Goal: Task Accomplishment & Management: Use online tool/utility

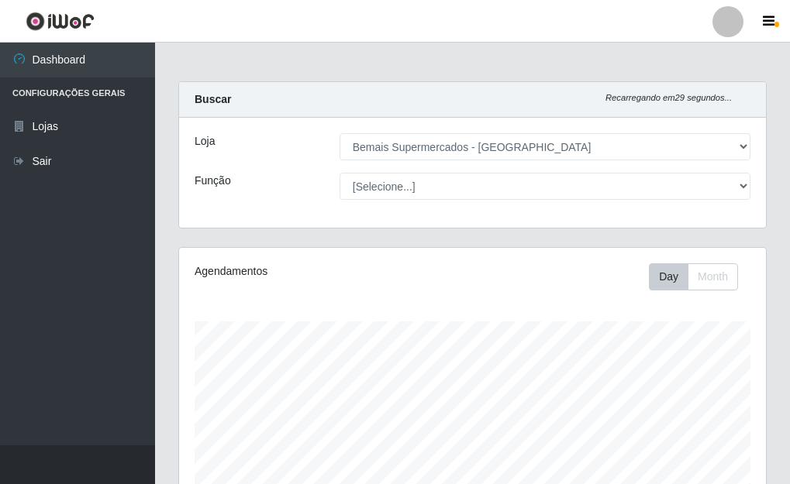
select select "249"
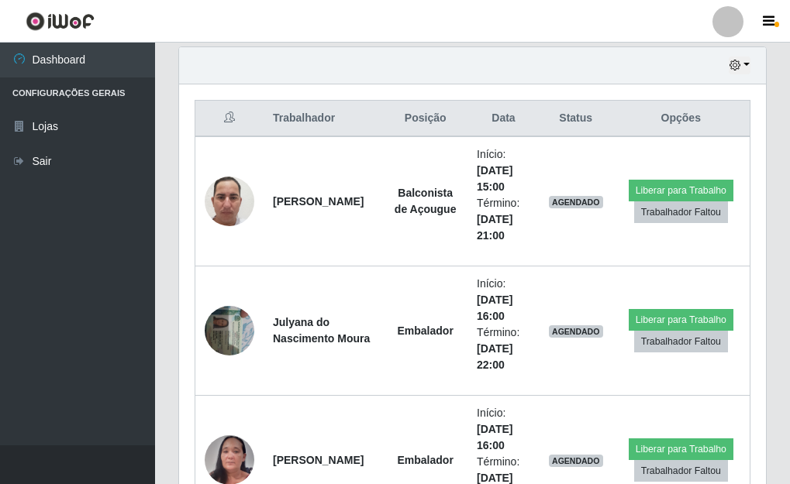
scroll to position [322, 587]
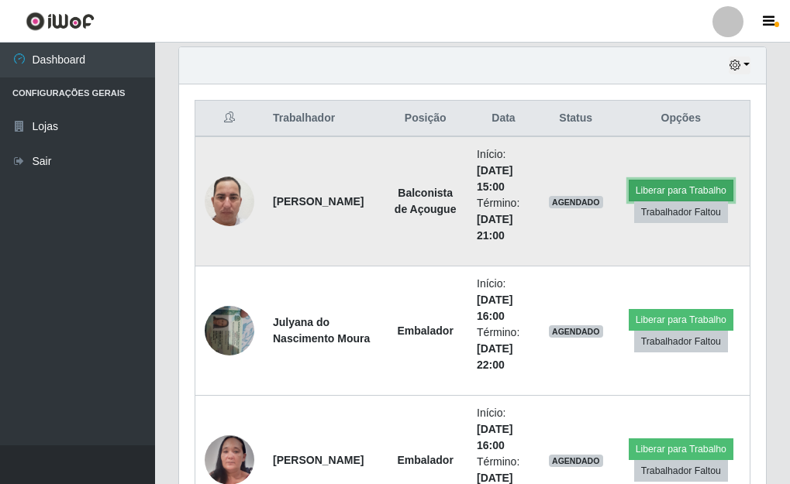
click at [680, 191] on button "Liberar para Trabalho" at bounding box center [680, 191] width 105 height 22
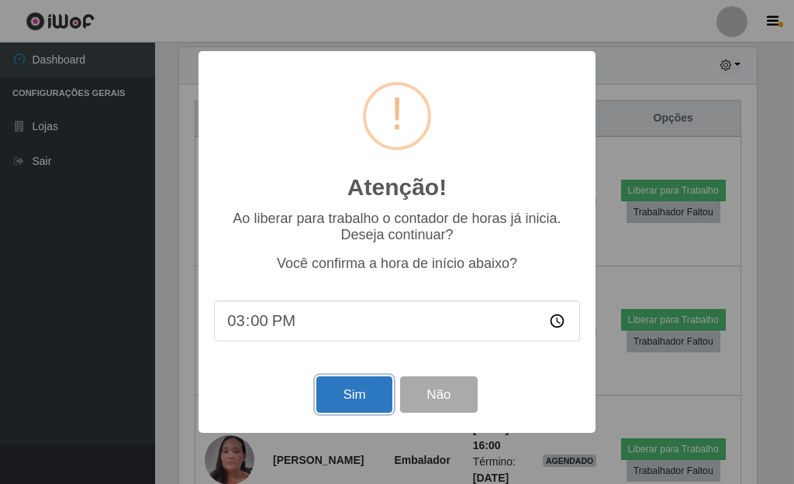
click at [374, 398] on button "Sim" at bounding box center [353, 395] width 75 height 36
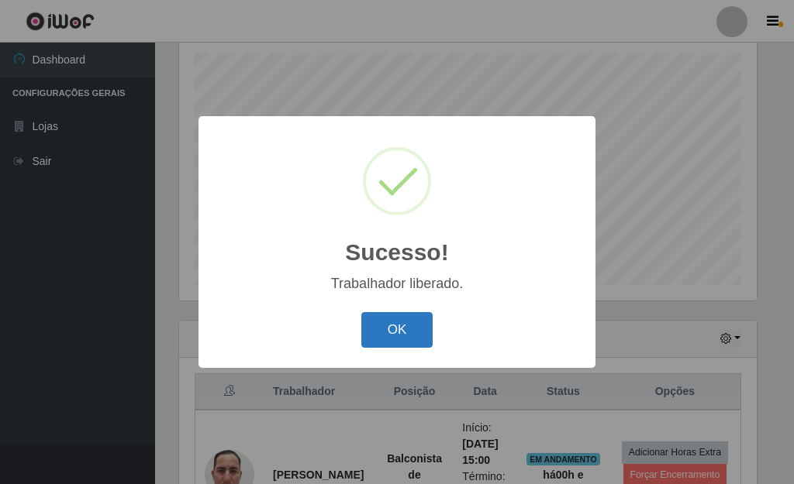
click at [394, 343] on button "OK" at bounding box center [397, 330] width 72 height 36
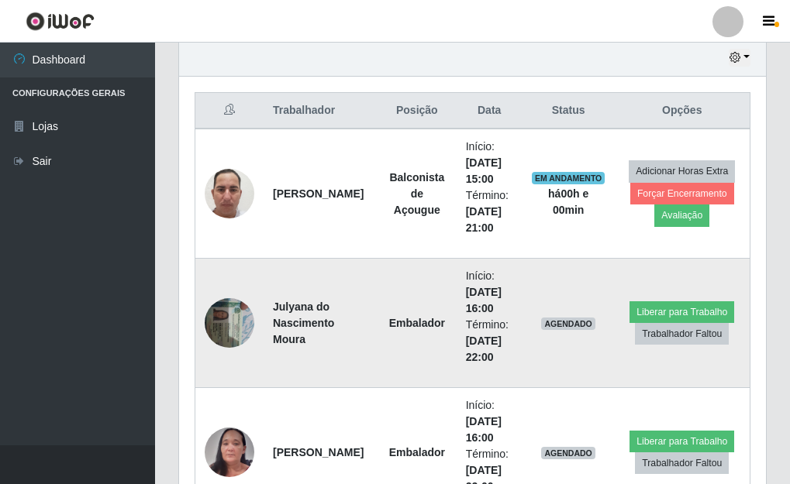
scroll to position [656, 0]
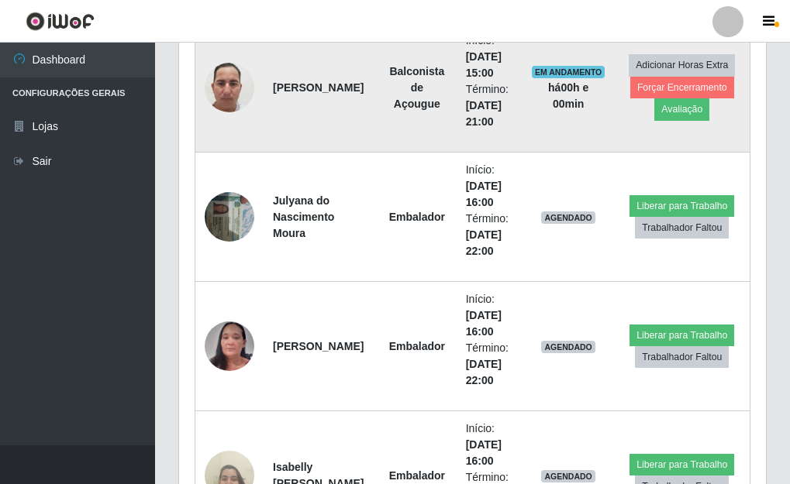
click at [234, 83] on img at bounding box center [230, 88] width 50 height 110
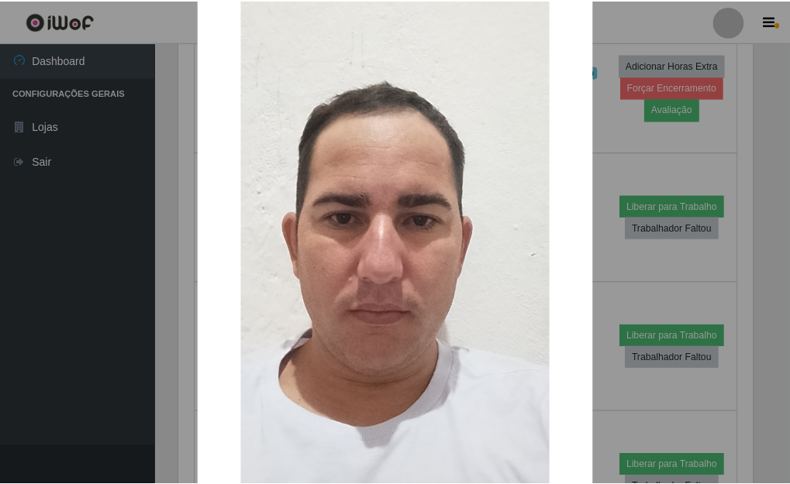
scroll to position [155, 0]
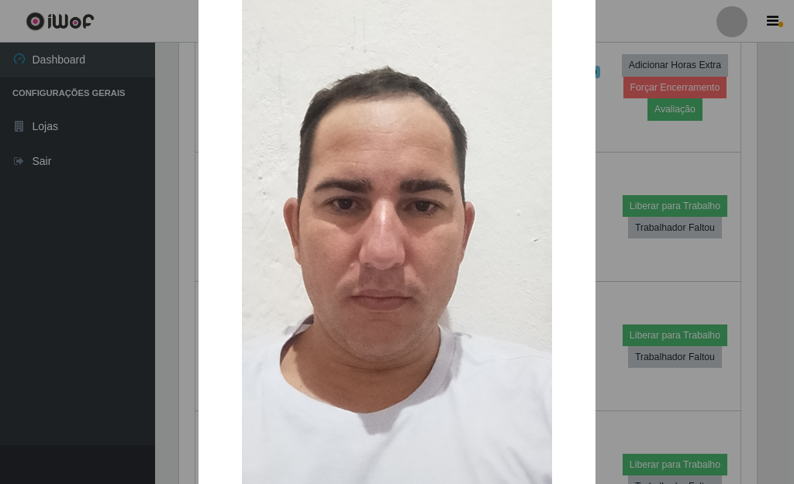
click at [622, 129] on div "× OK Cancel" at bounding box center [397, 242] width 794 height 484
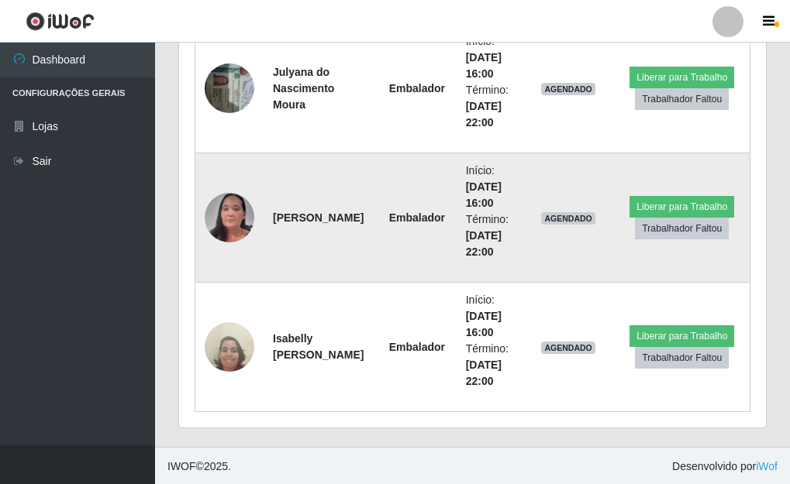
scroll to position [787, 0]
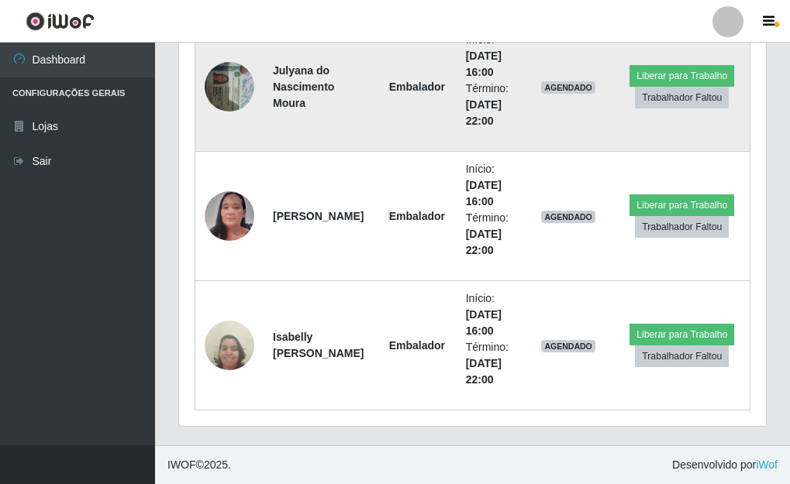
click at [238, 77] on img at bounding box center [230, 86] width 50 height 66
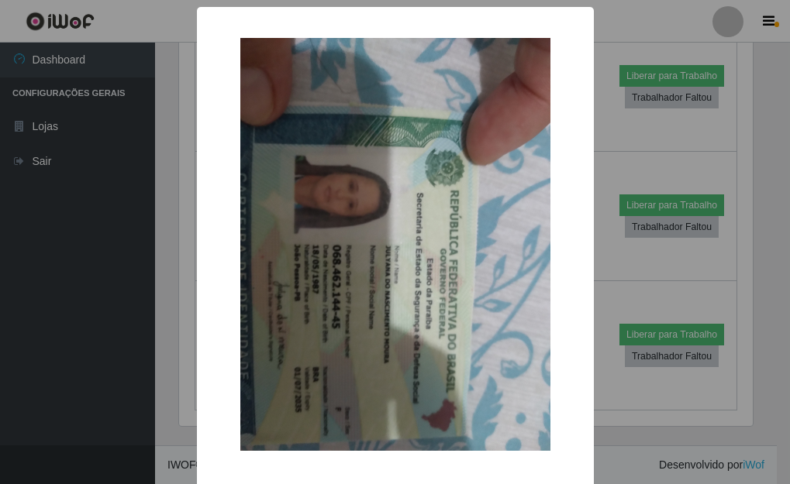
scroll to position [322, 577]
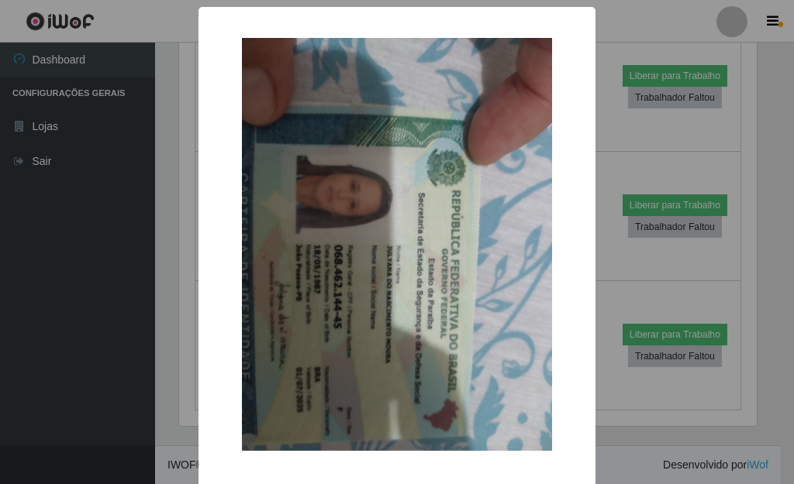
click at [622, 139] on div "× OK Cancel" at bounding box center [397, 242] width 794 height 484
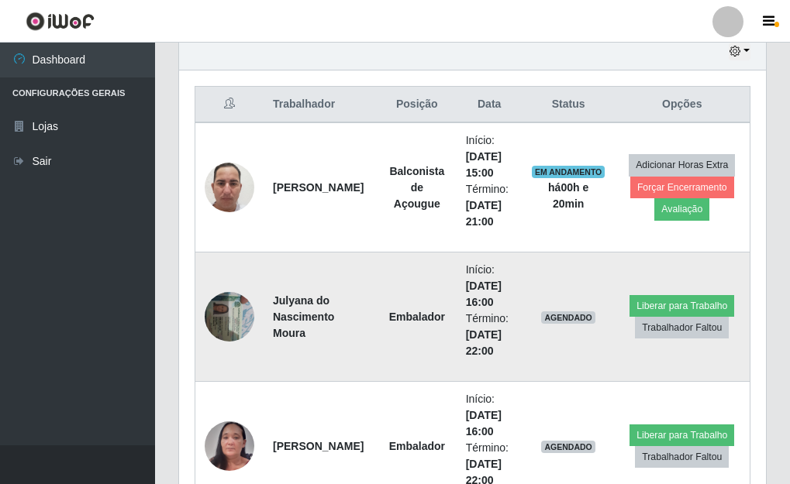
scroll to position [554, 0]
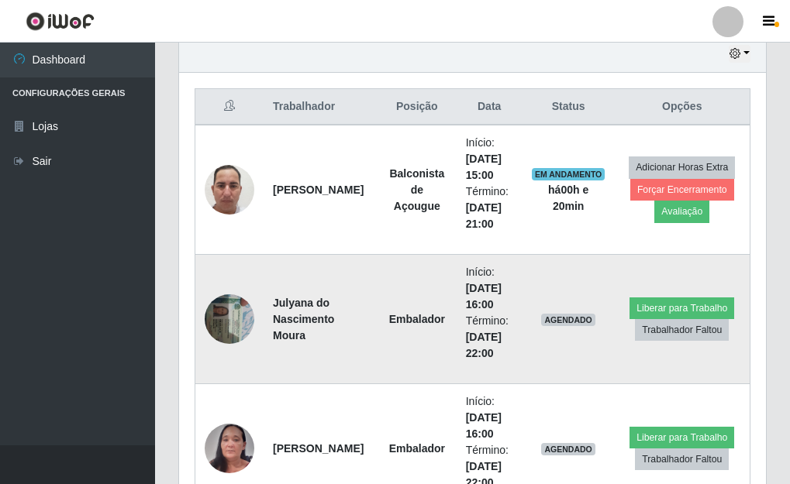
click at [236, 328] on img at bounding box center [230, 319] width 50 height 66
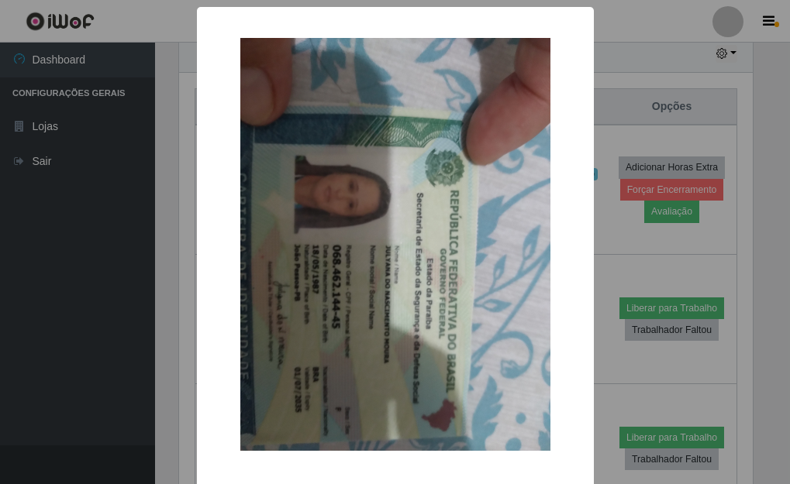
scroll to position [322, 577]
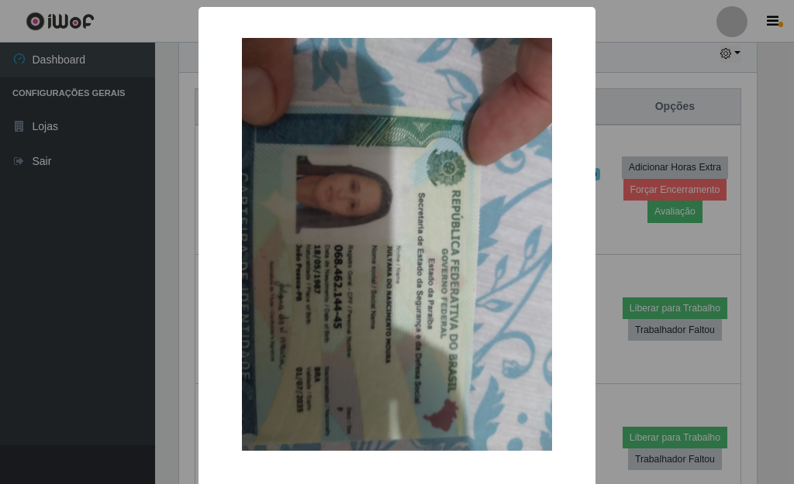
click at [175, 329] on div "× OK Cancel" at bounding box center [397, 242] width 794 height 484
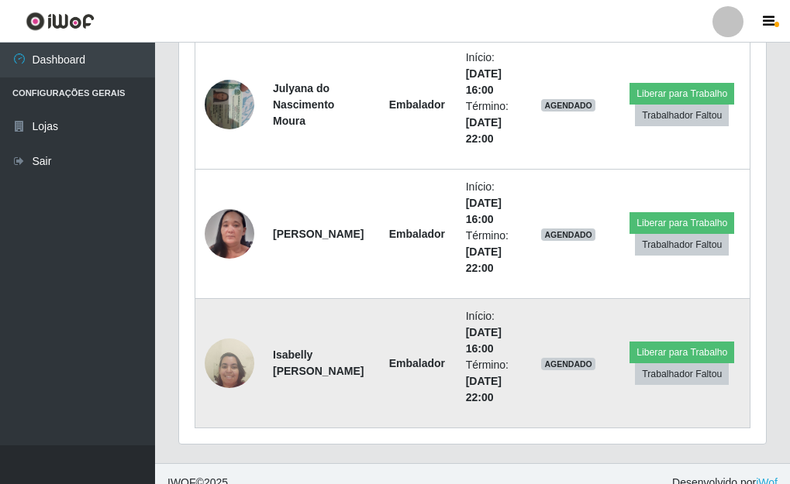
scroll to position [787, 0]
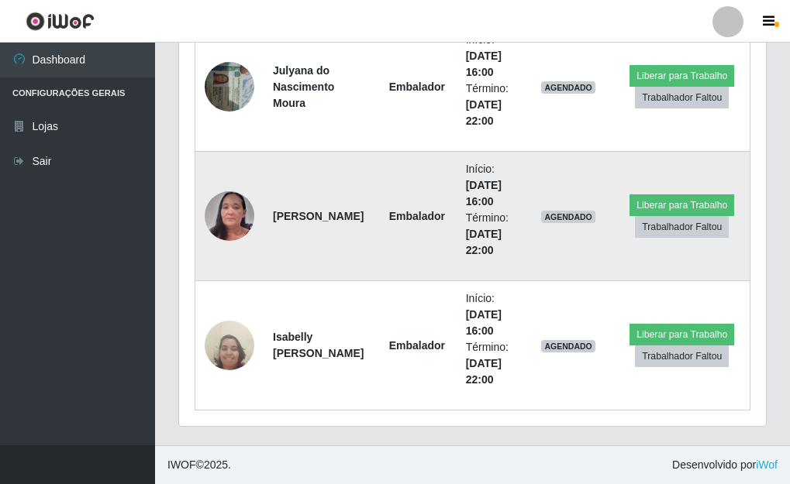
click at [253, 224] on img at bounding box center [230, 217] width 50 height 108
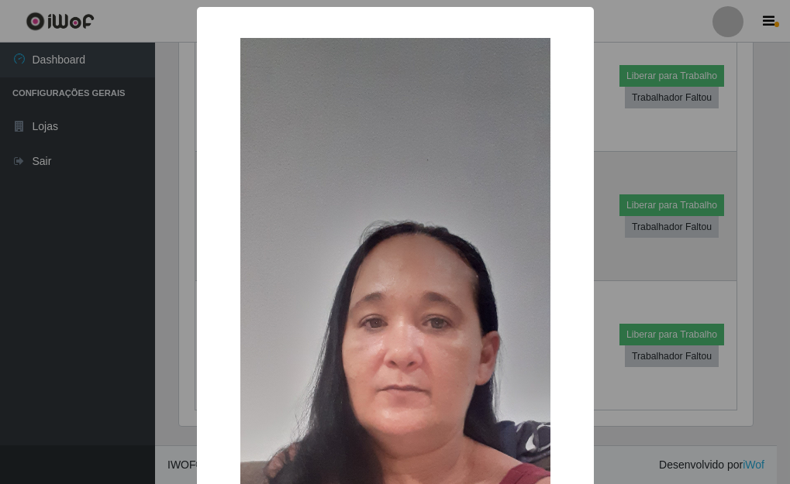
scroll to position [322, 577]
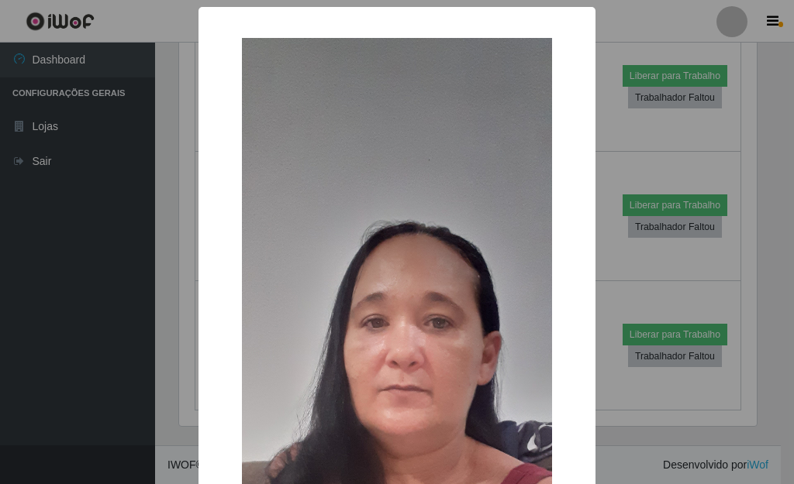
click at [148, 239] on div "× OK Cancel" at bounding box center [397, 242] width 794 height 484
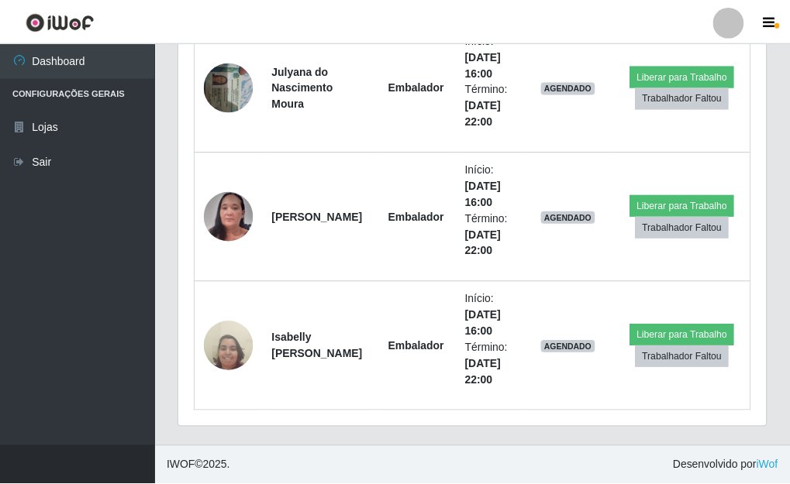
scroll to position [322, 587]
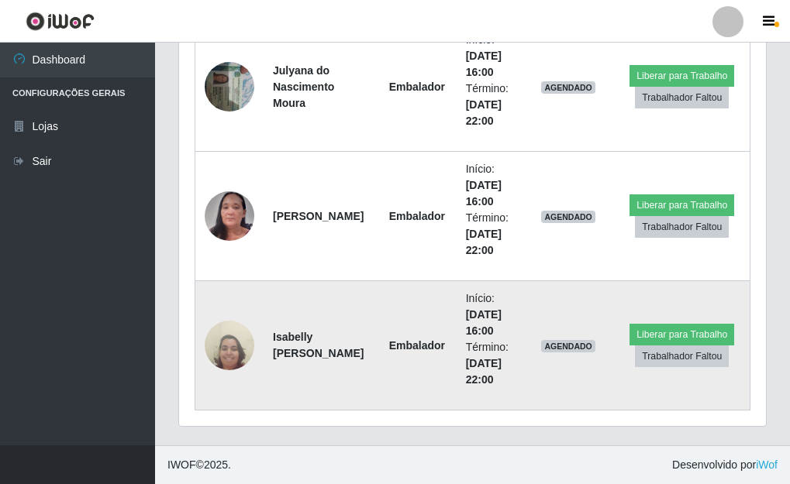
click at [223, 331] on img at bounding box center [230, 345] width 50 height 67
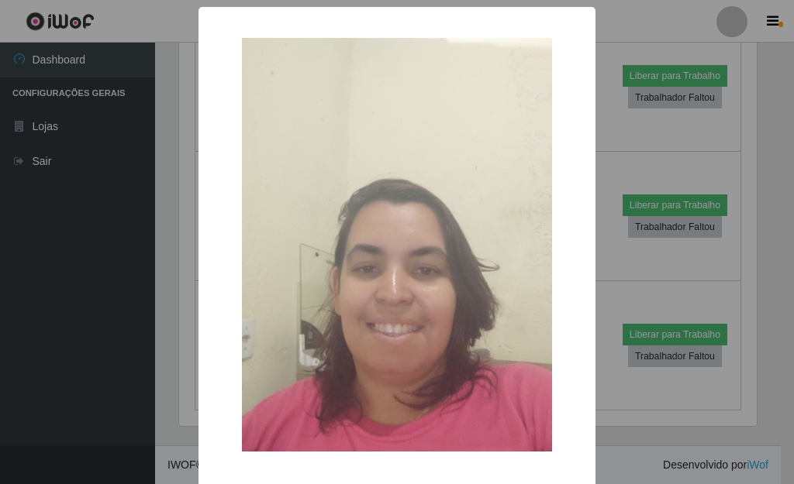
click at [157, 311] on div "× OK Cancel" at bounding box center [397, 242] width 794 height 484
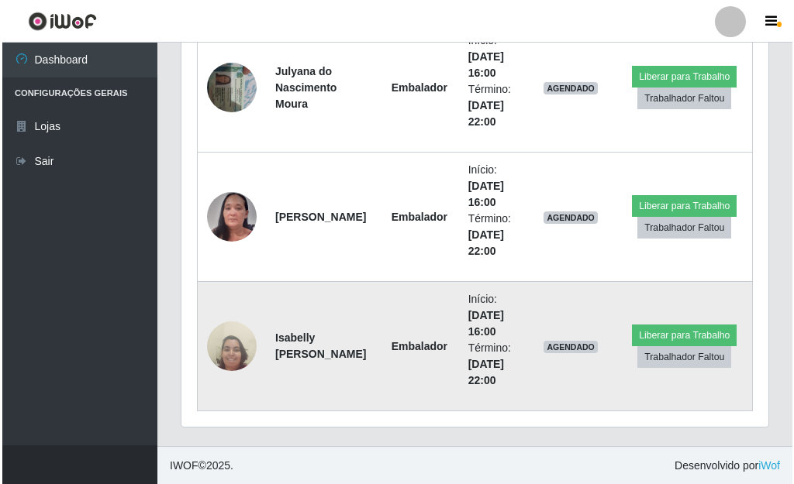
scroll to position [787, 0]
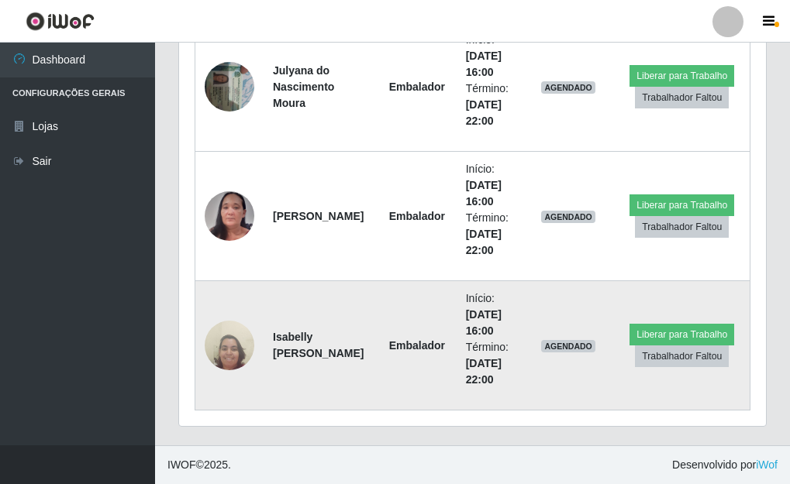
click at [222, 339] on img at bounding box center [230, 345] width 50 height 67
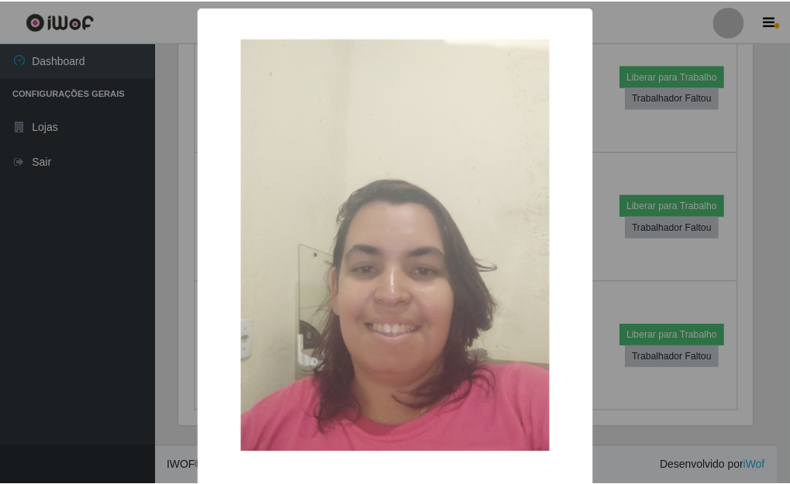
scroll to position [322, 577]
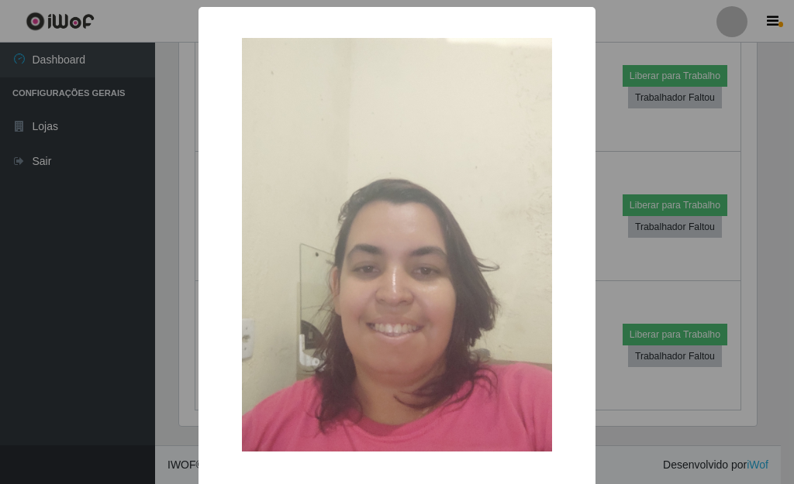
click at [153, 308] on div "× OK Cancel" at bounding box center [397, 242] width 794 height 484
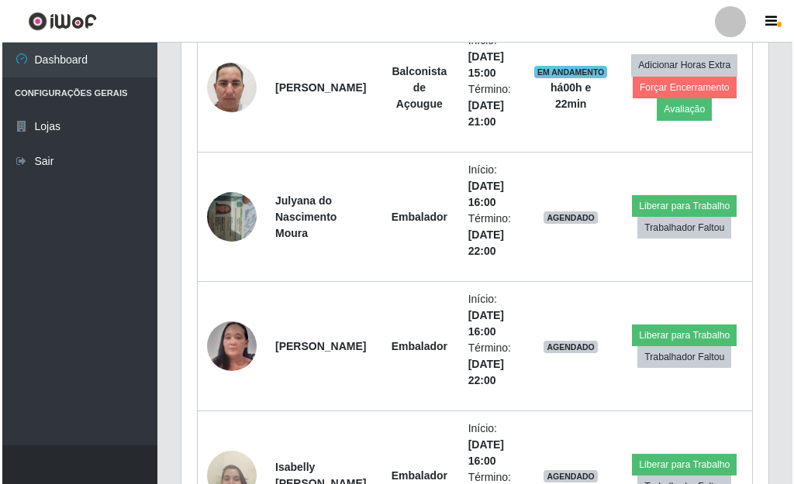
scroll to position [787, 0]
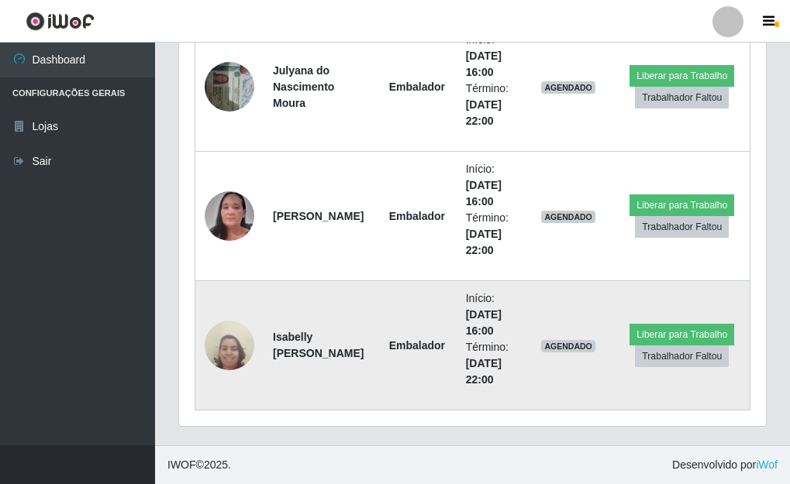
click at [234, 339] on img at bounding box center [230, 345] width 50 height 67
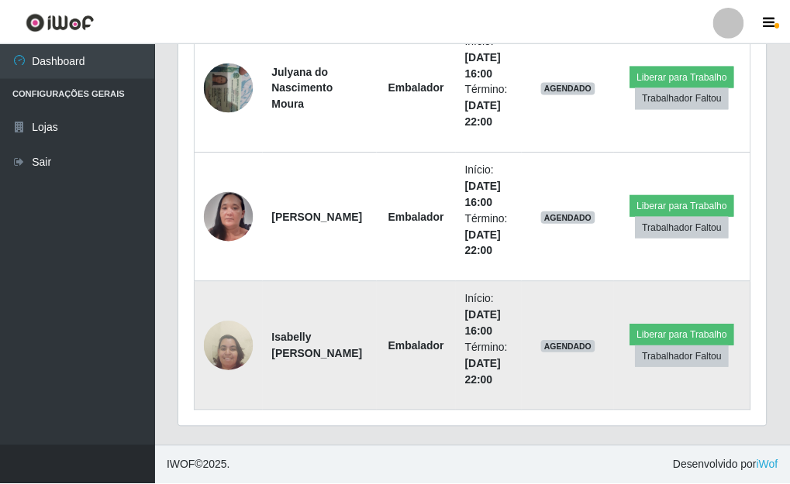
scroll to position [322, 577]
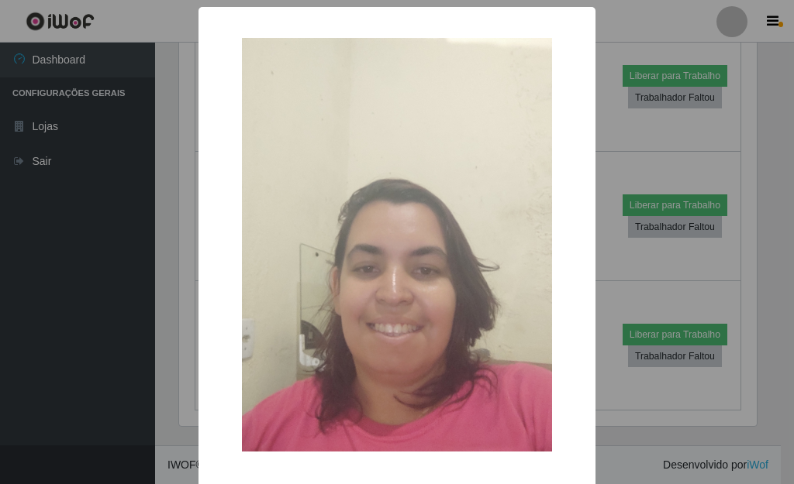
click at [607, 156] on div "× OK Cancel" at bounding box center [397, 242] width 794 height 484
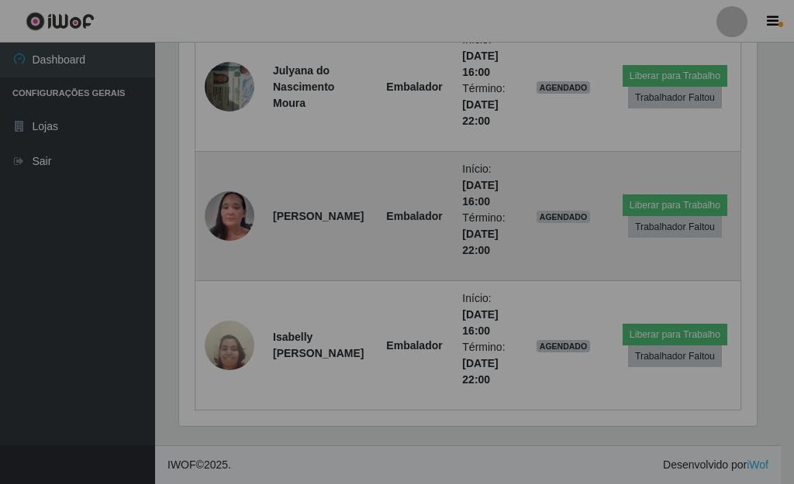
scroll to position [322, 587]
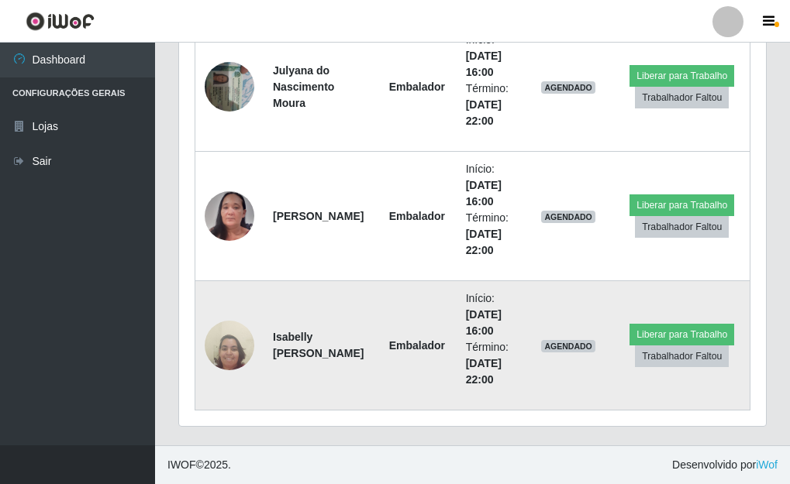
click at [239, 345] on img at bounding box center [230, 345] width 50 height 67
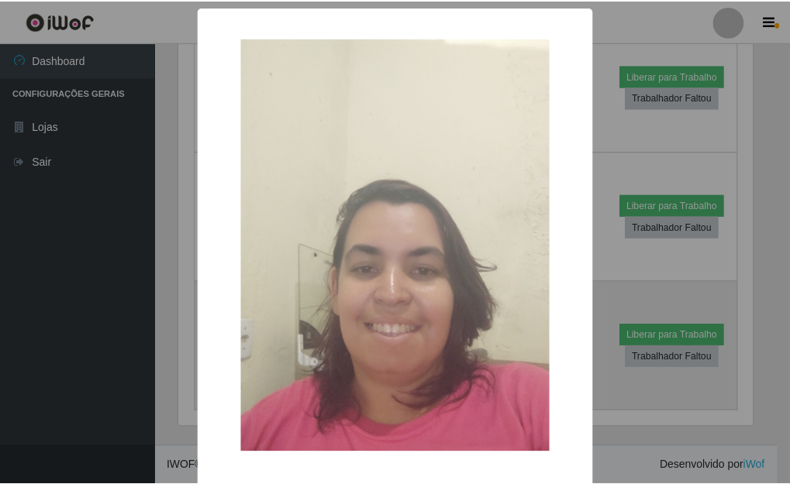
scroll to position [322, 577]
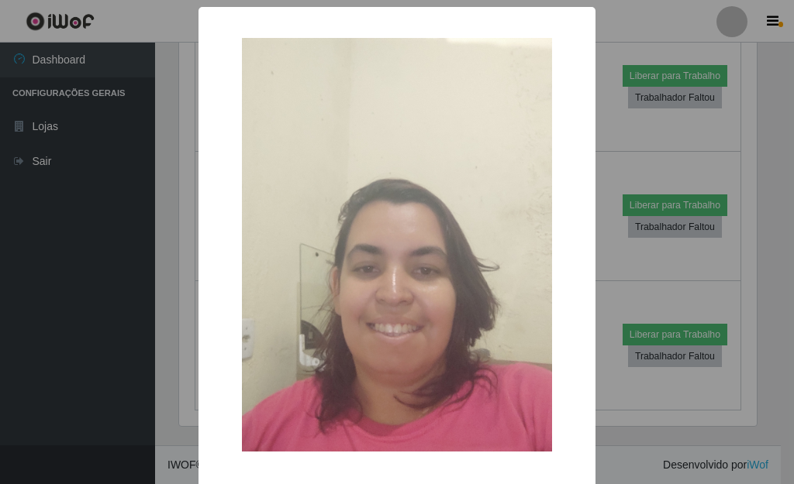
click at [611, 121] on div "× OK Cancel" at bounding box center [397, 242] width 794 height 484
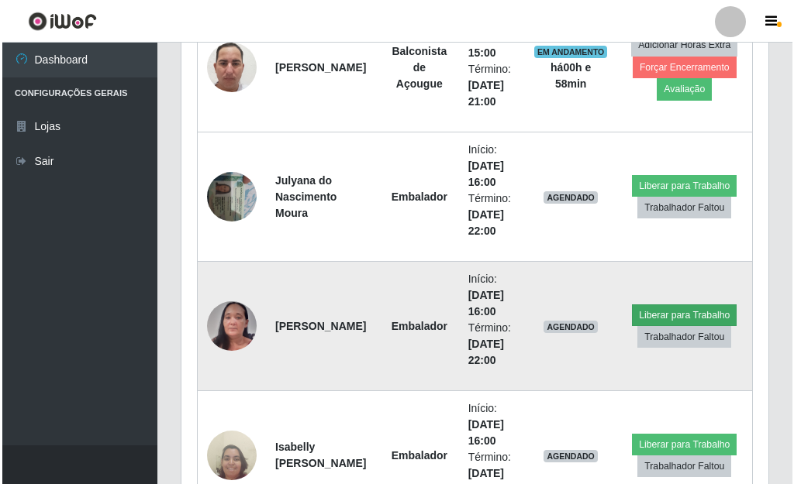
scroll to position [709, 0]
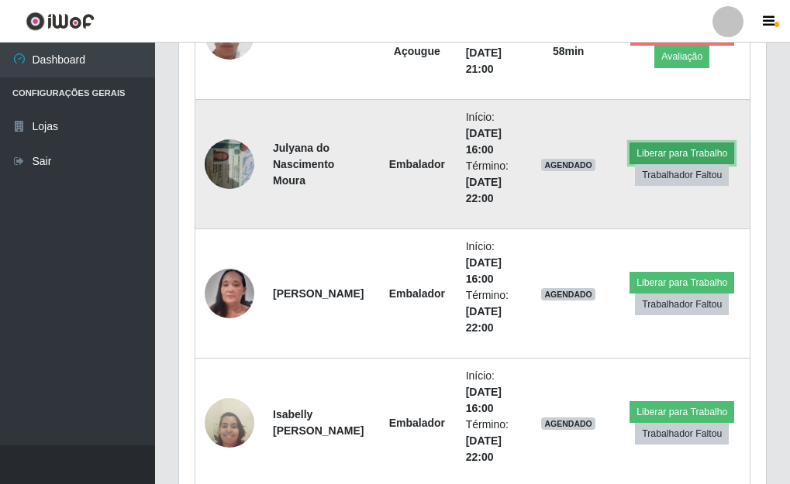
click at [687, 151] on button "Liberar para Trabalho" at bounding box center [681, 154] width 105 height 22
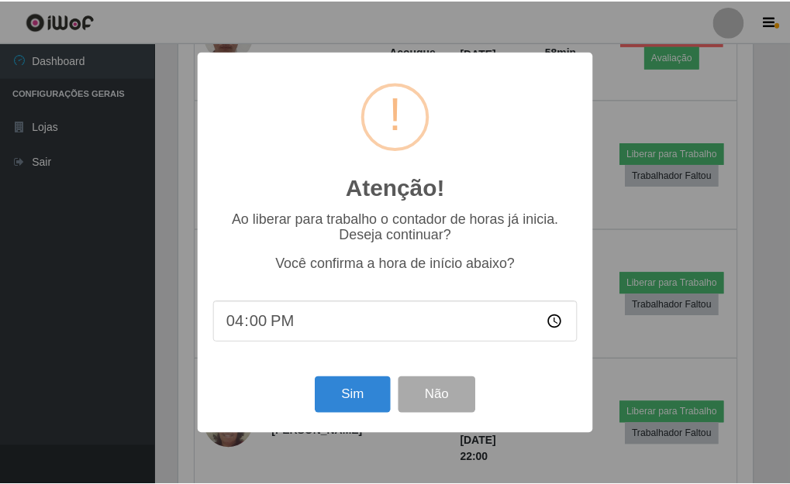
scroll to position [322, 577]
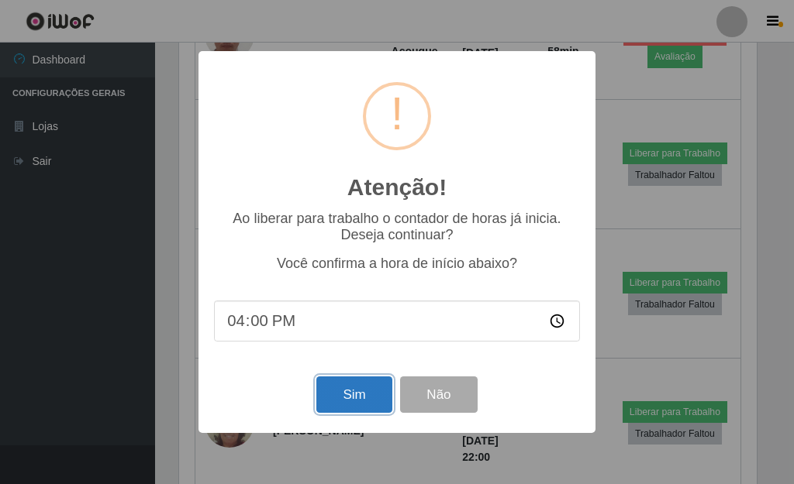
click at [359, 403] on button "Sim" at bounding box center [353, 395] width 75 height 36
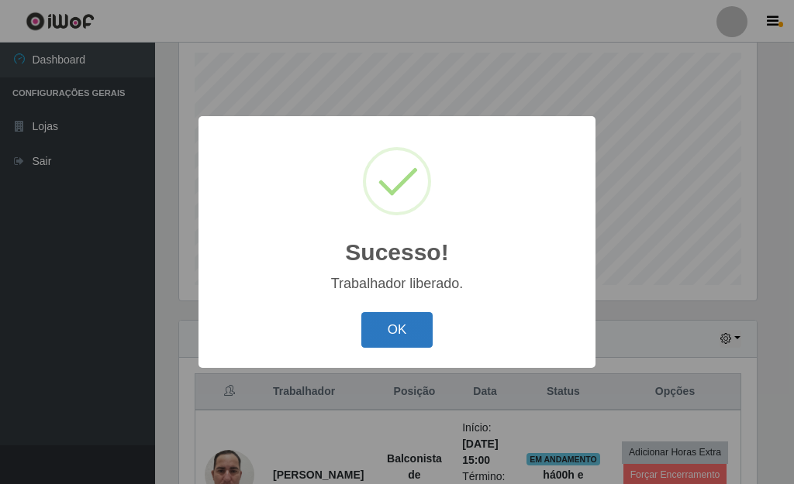
click at [390, 334] on button "OK" at bounding box center [397, 330] width 72 height 36
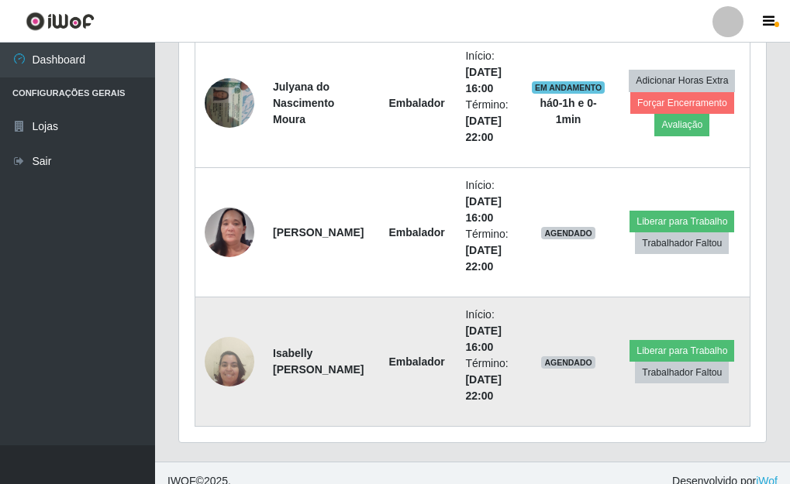
scroll to position [787, 0]
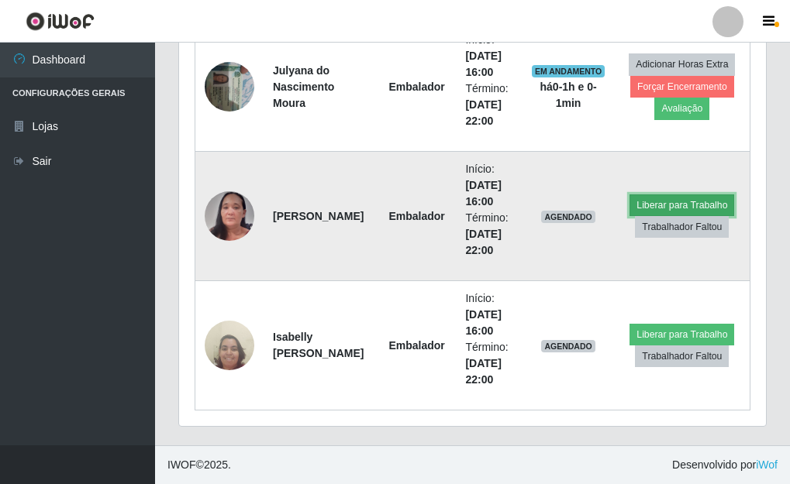
click at [685, 205] on button "Liberar para Trabalho" at bounding box center [681, 206] width 105 height 22
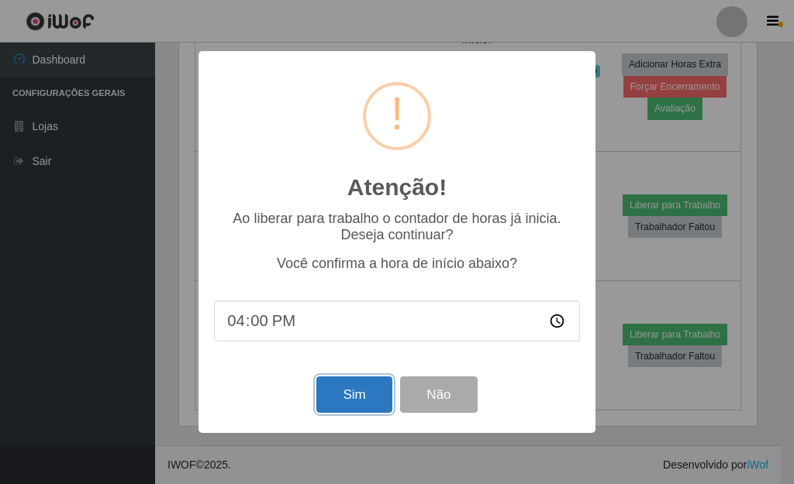
click at [353, 391] on button "Sim" at bounding box center [353, 395] width 75 height 36
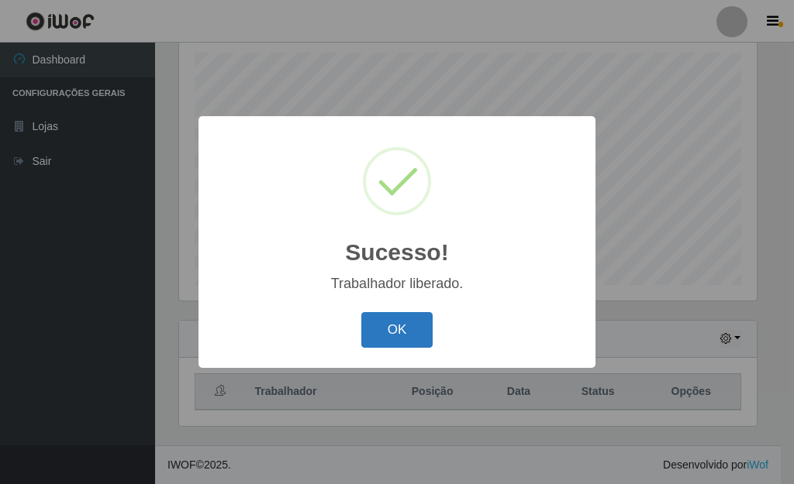
click at [385, 321] on button "OK" at bounding box center [397, 330] width 72 height 36
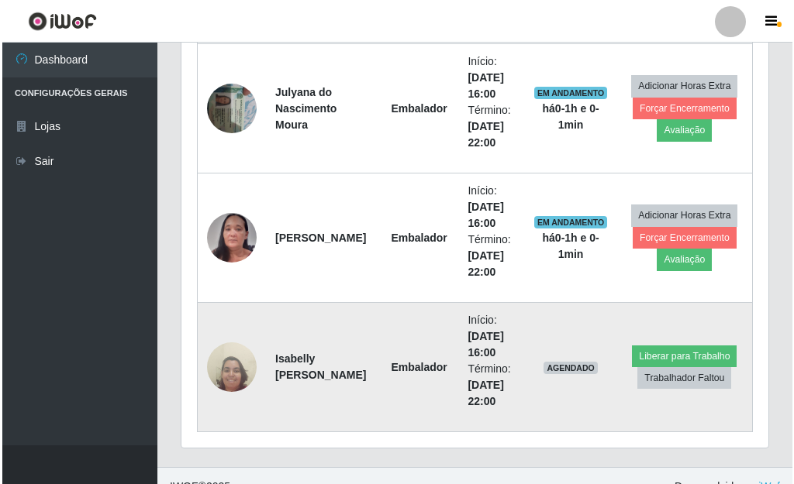
scroll to position [787, 0]
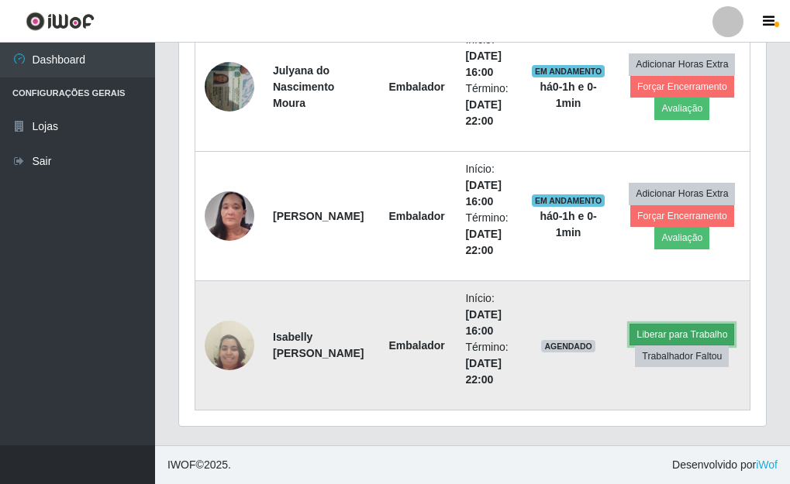
click at [675, 332] on button "Liberar para Trabalho" at bounding box center [681, 335] width 105 height 22
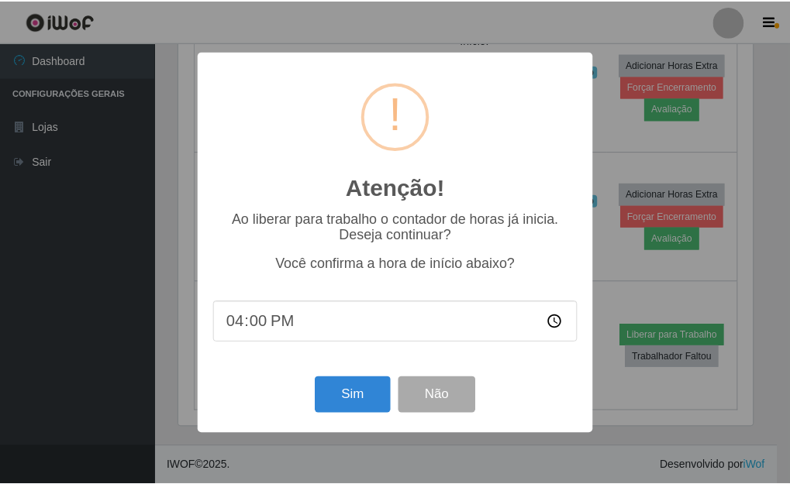
scroll to position [322, 577]
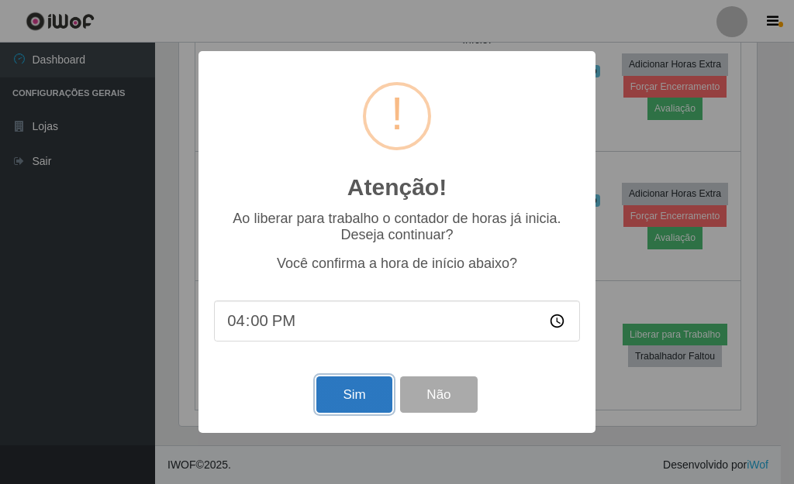
click at [346, 401] on button "Sim" at bounding box center [353, 395] width 75 height 36
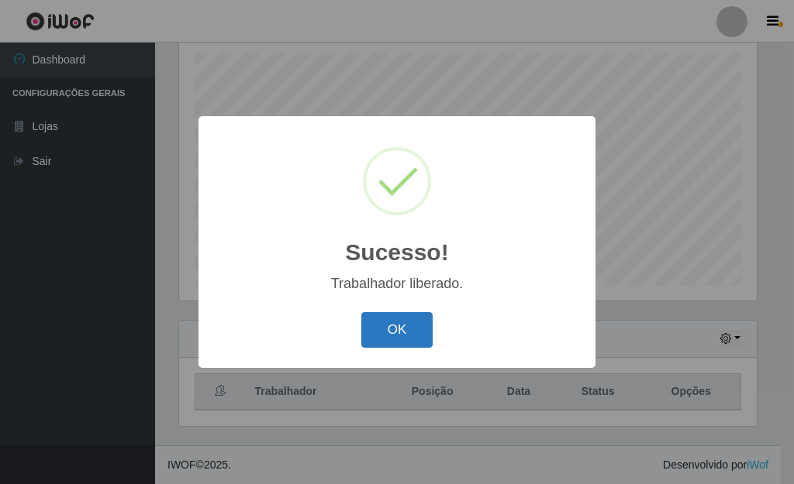
click at [398, 328] on button "OK" at bounding box center [397, 330] width 72 height 36
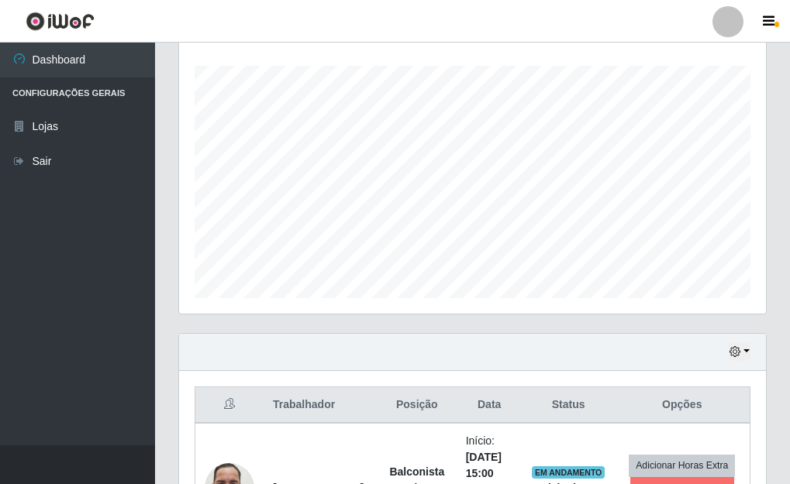
scroll to position [244, 0]
